Goal: Transaction & Acquisition: Subscribe to service/newsletter

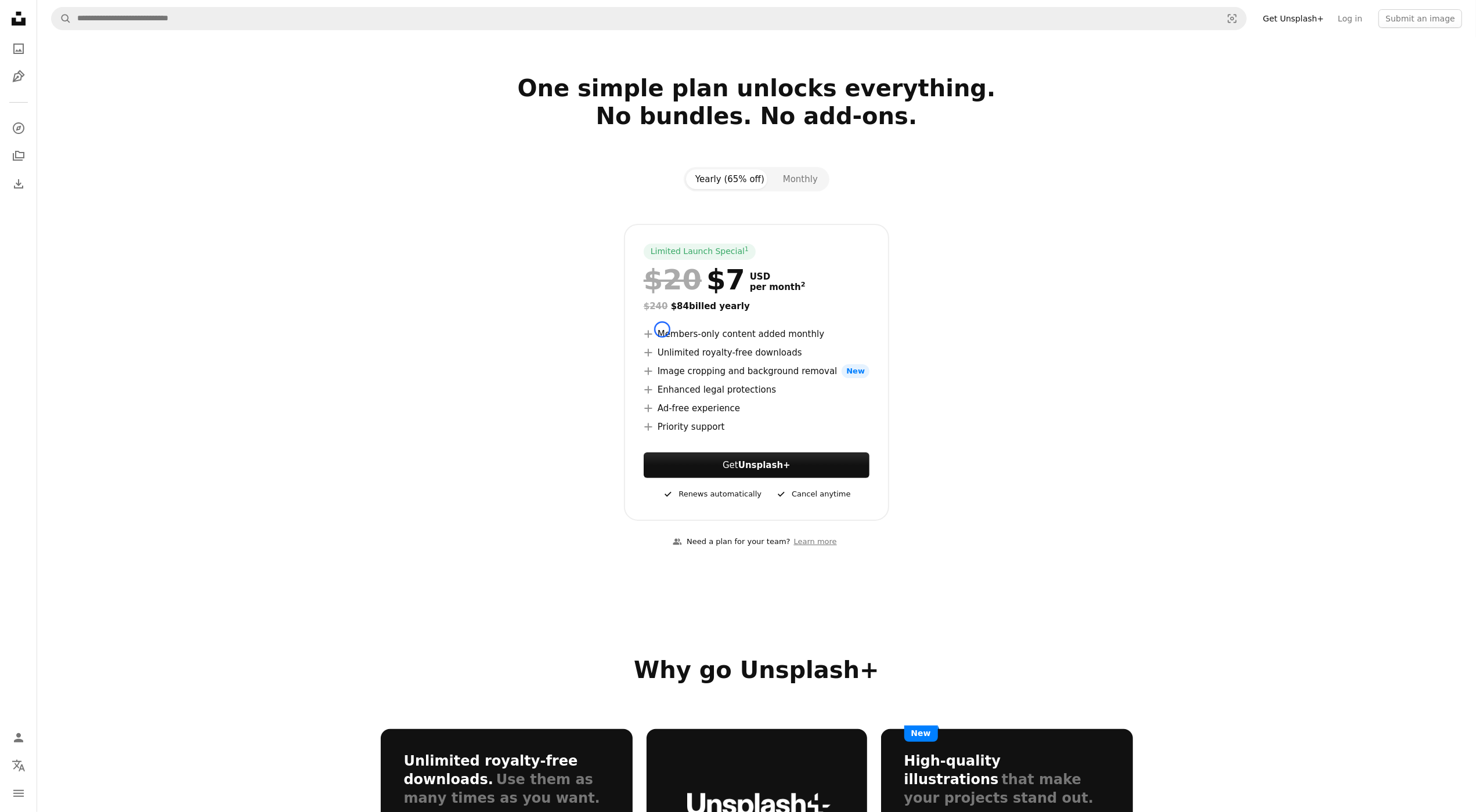
click at [662, 329] on li "A plus sign Members-only content added monthly" at bounding box center [757, 335] width 225 height 14
click at [94, 85] on section "One simple plan unlocks everything. No bundles. No add-ons. Yearly (65% off) Mo…" at bounding box center [757, 319] width 1439 height 490
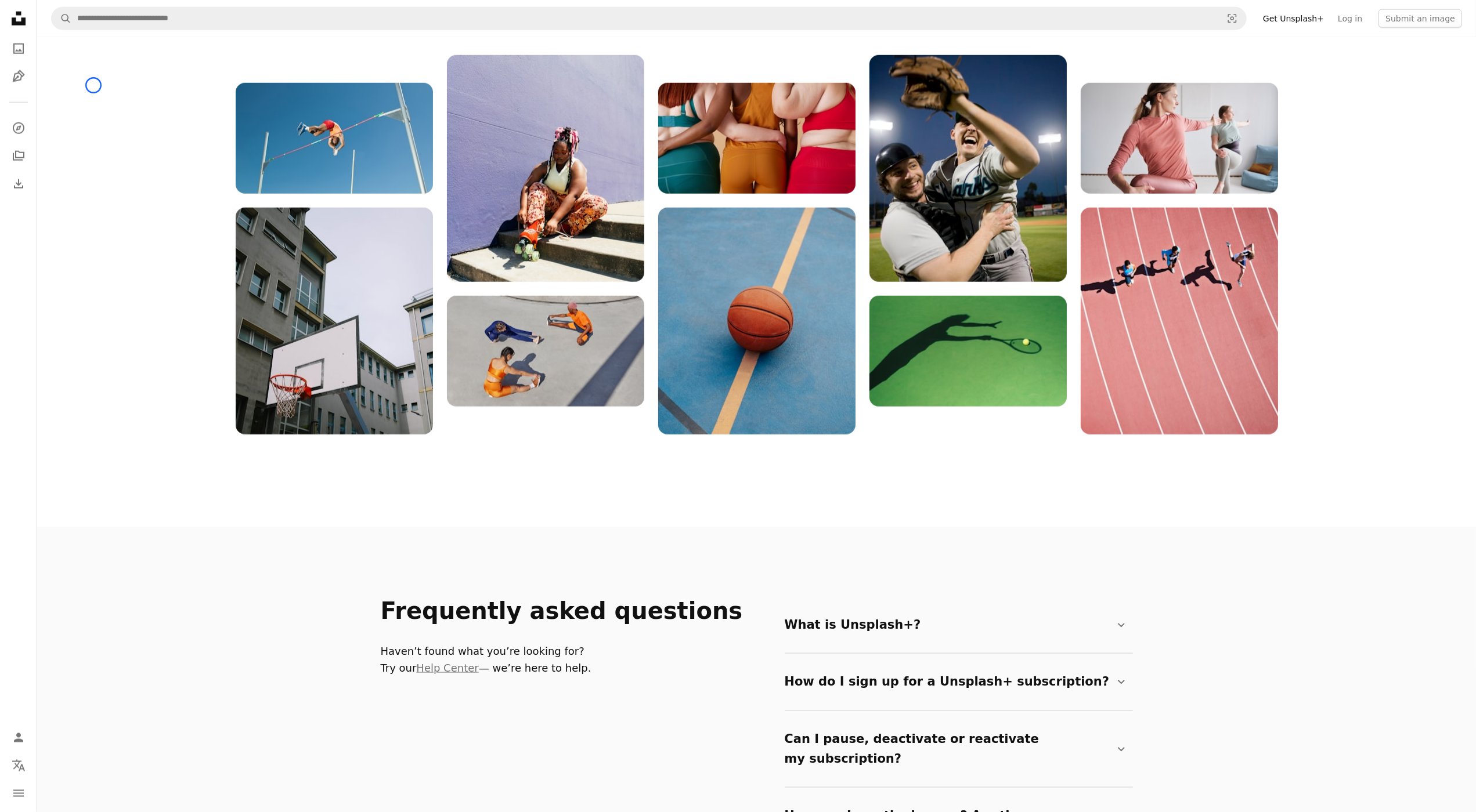
scroll to position [1434, 0]
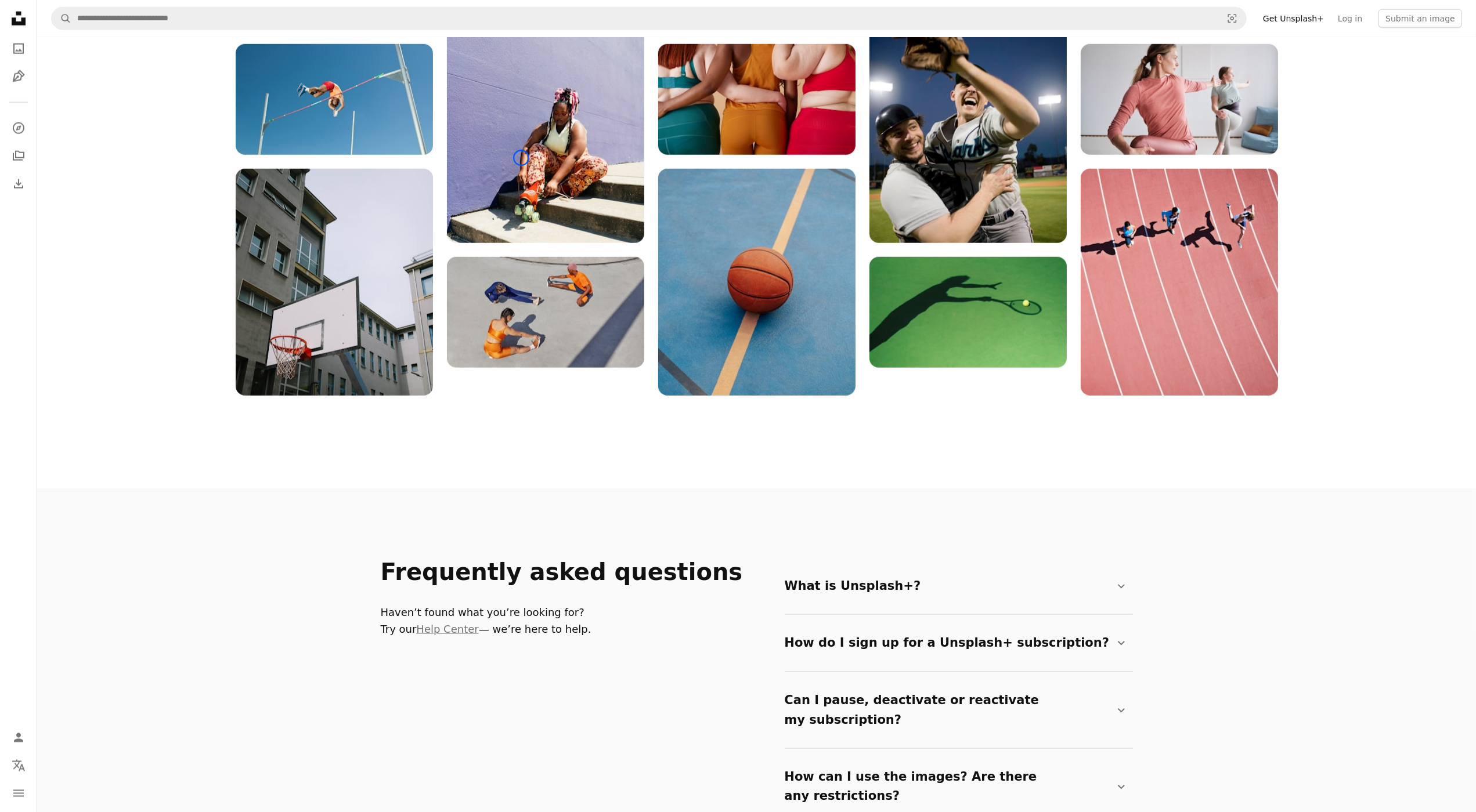
click at [94, 85] on div at bounding box center [757, 206] width 1506 height 380
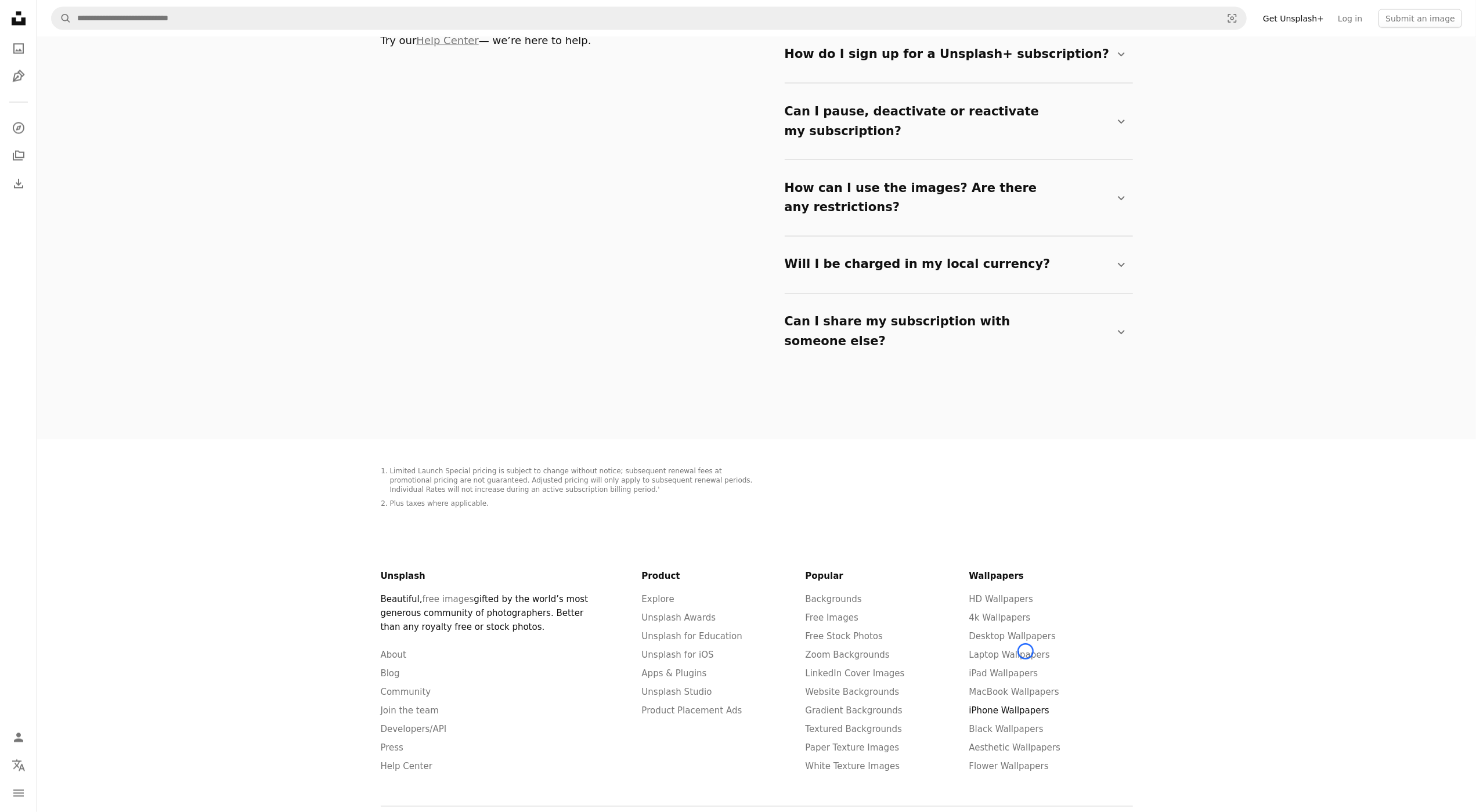
click at [1025, 706] on link "iPhone Wallpapers" at bounding box center [1009, 711] width 80 height 10
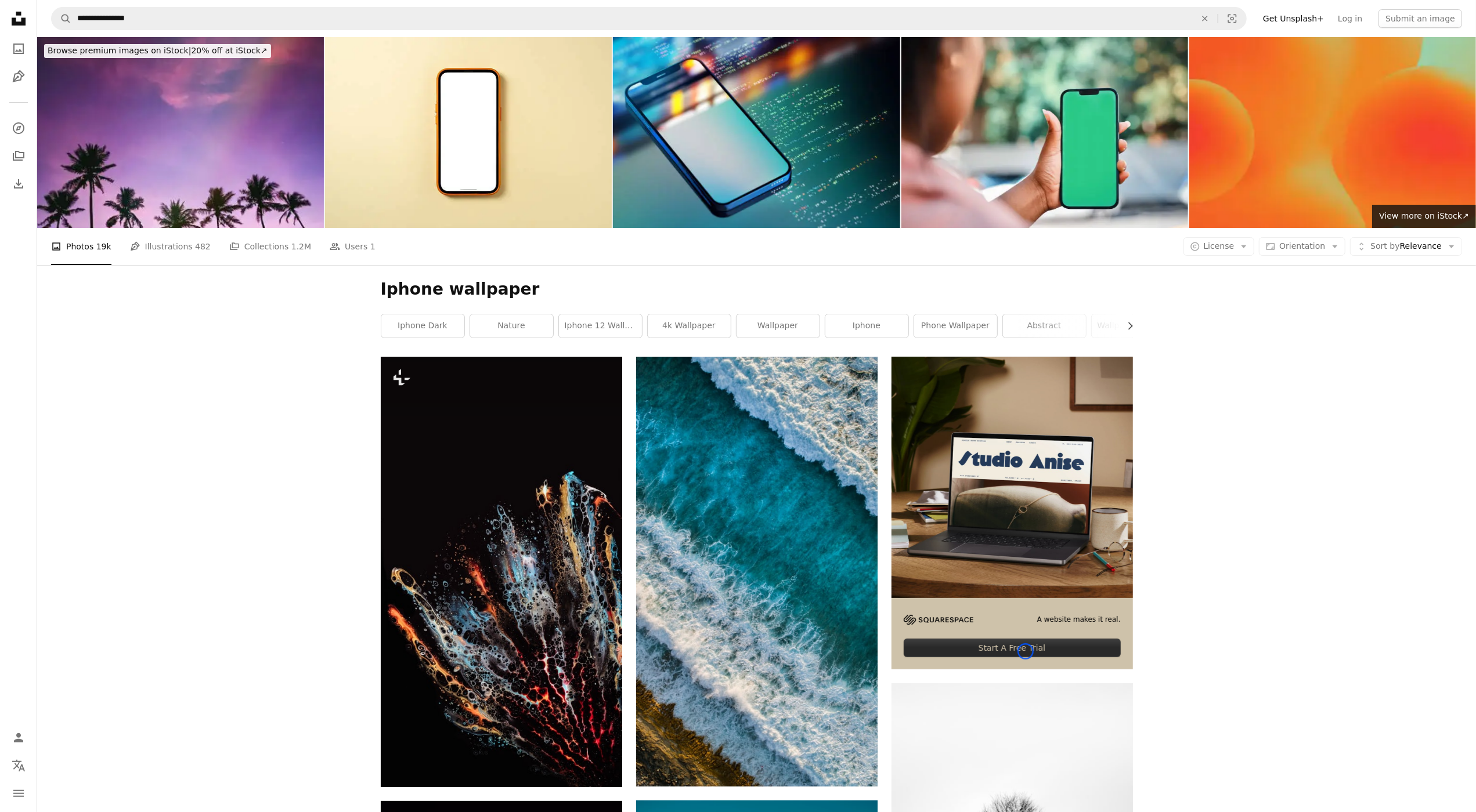
click at [1025, 652] on div "Start A Free Trial" at bounding box center [1012, 647] width 217 height 18
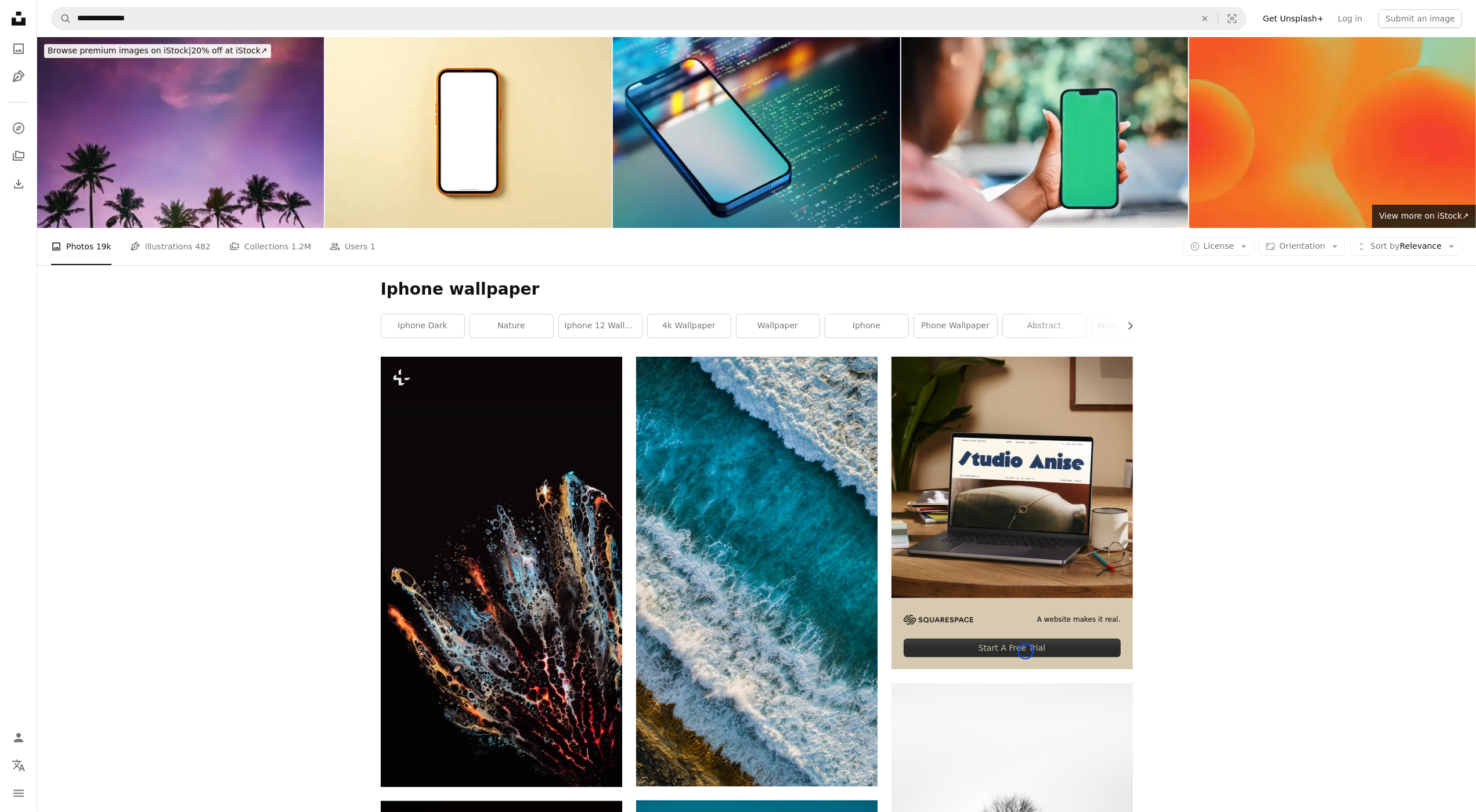
click at [85, 110] on img at bounding box center [180, 133] width 287 height 191
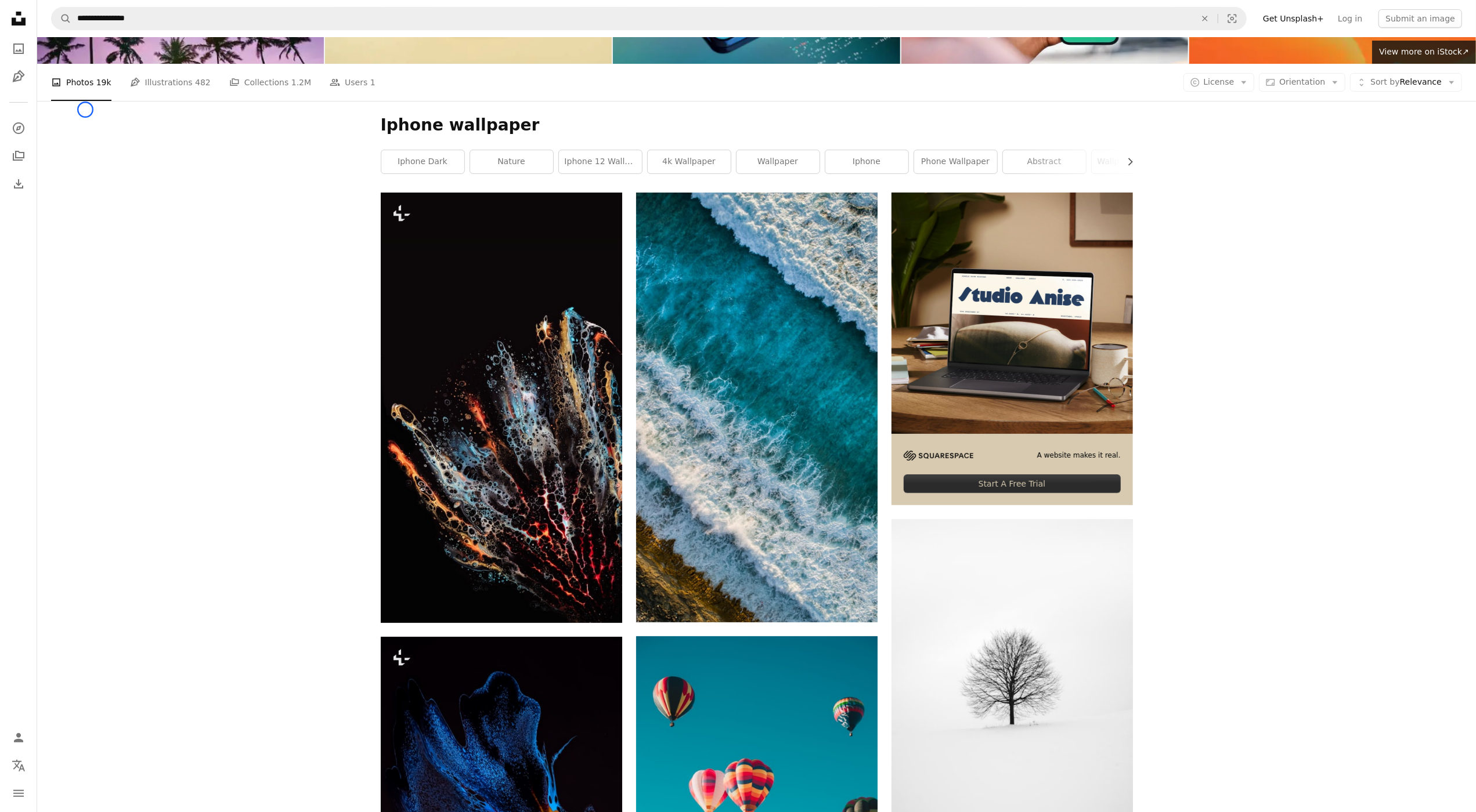
scroll to position [225, 0]
